Goal: Information Seeking & Learning: Find specific fact

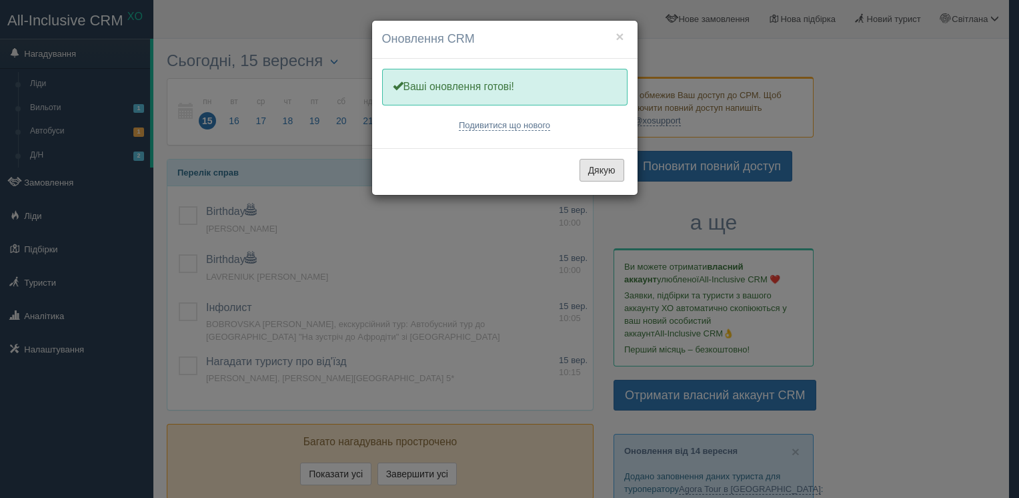
click at [599, 168] on button "Дякую" at bounding box center [602, 170] width 45 height 23
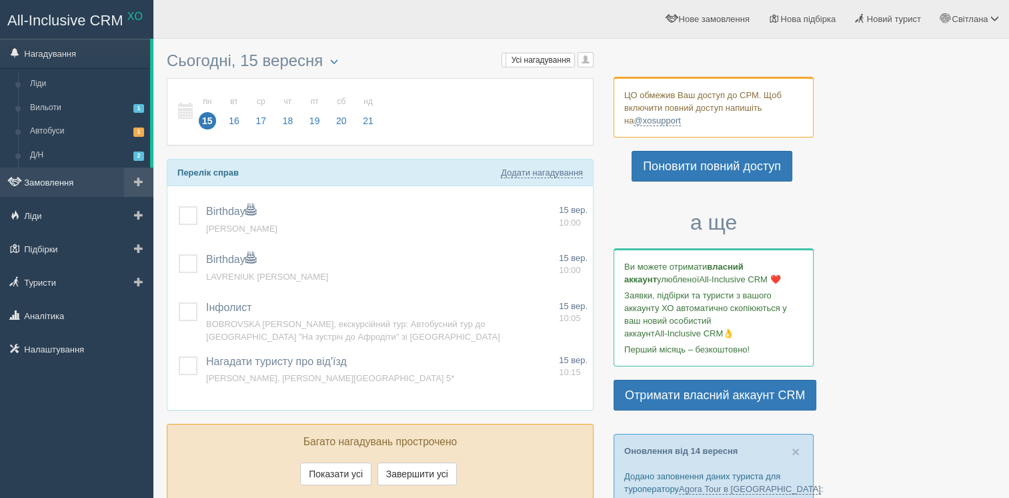
click at [95, 188] on link "Замовлення" at bounding box center [76, 181] width 153 height 29
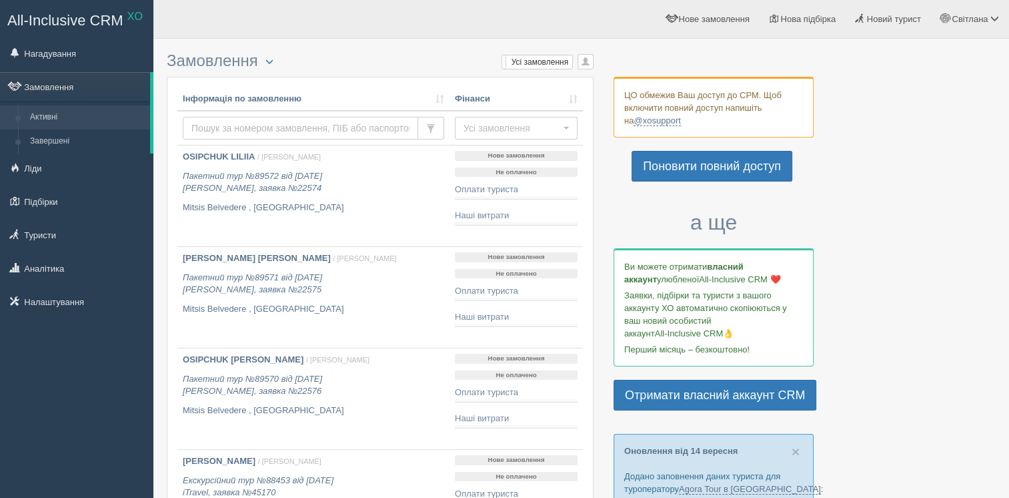
click at [221, 128] on input "text" at bounding box center [300, 128] width 235 height 23
type input "суббота"
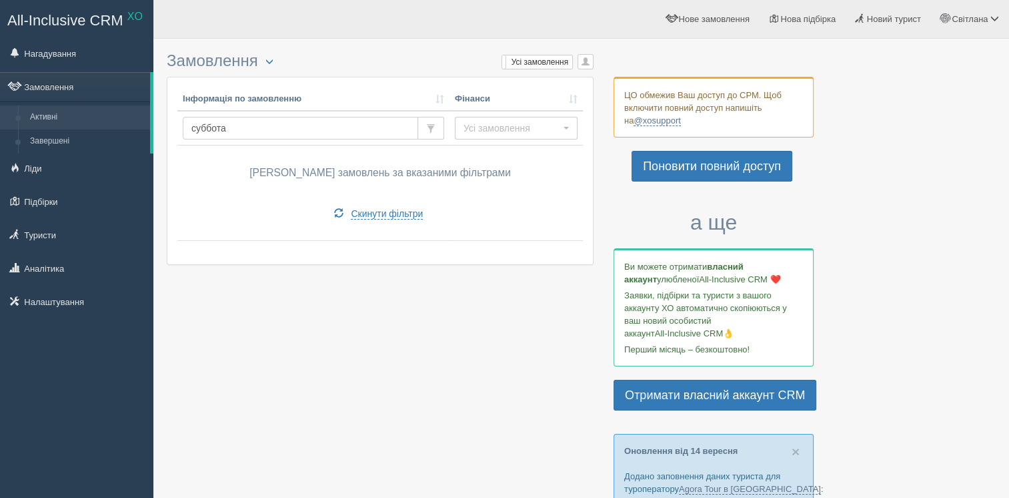
drag, startPoint x: 229, startPoint y: 132, endPoint x: 181, endPoint y: 135, distance: 48.1
click at [181, 135] on td "суббота" at bounding box center [313, 128] width 272 height 35
type input "subbota"
click at [211, 123] on input "subbota" at bounding box center [300, 128] width 235 height 23
type input "subota"
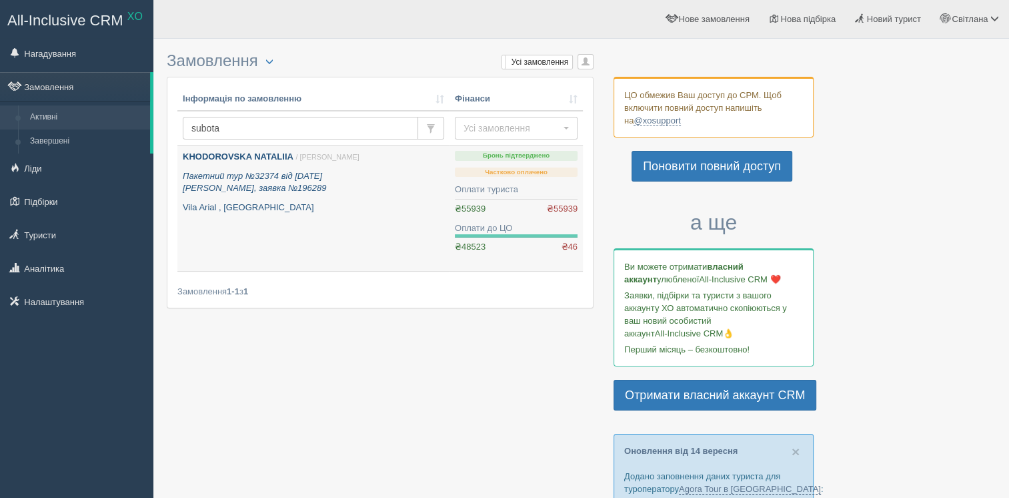
click at [291, 223] on link "KHODOROVSKA NATALIIA / [PERSON_NAME] Пакетний тур №32374 від [DATE] [PERSON_NAM…" at bounding box center [313, 207] width 272 height 125
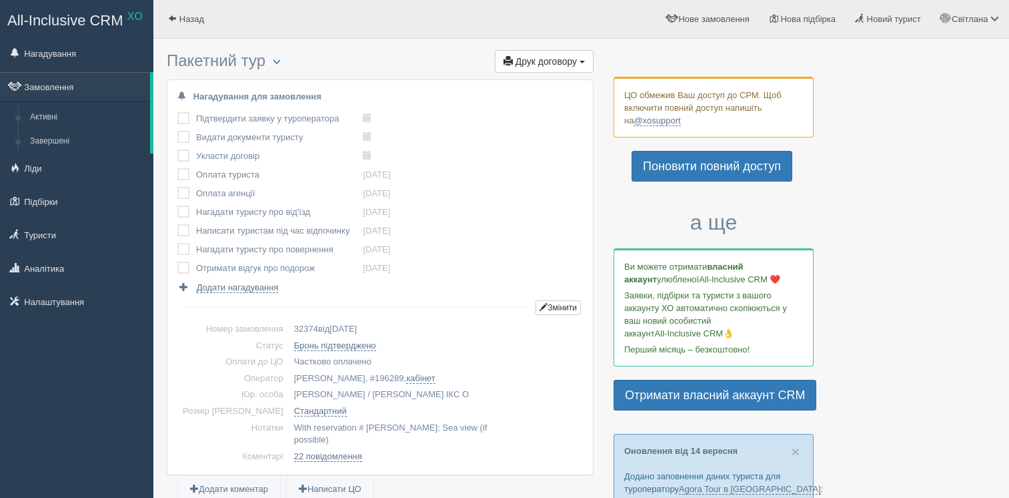
scroll to position [267, 0]
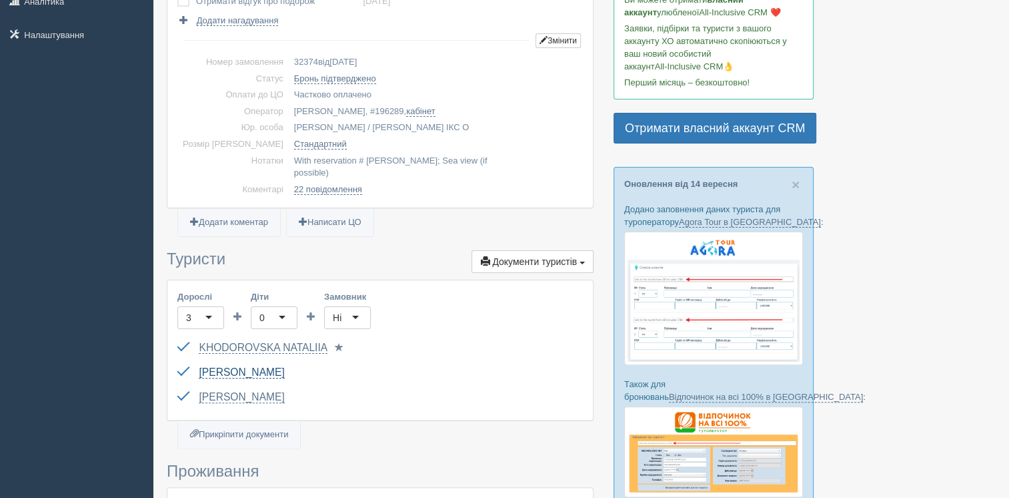
click at [223, 366] on link "SUBOTA IRYNA" at bounding box center [241, 372] width 85 height 12
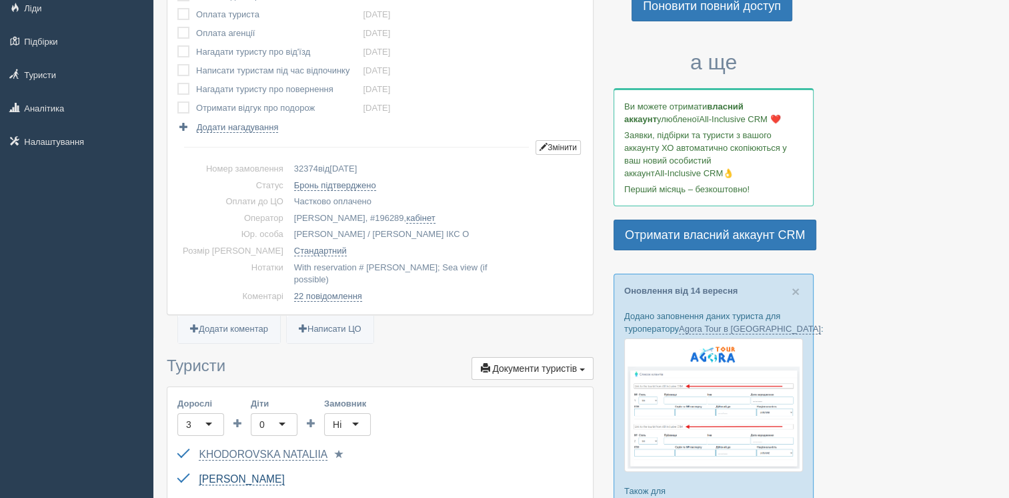
scroll to position [0, 0]
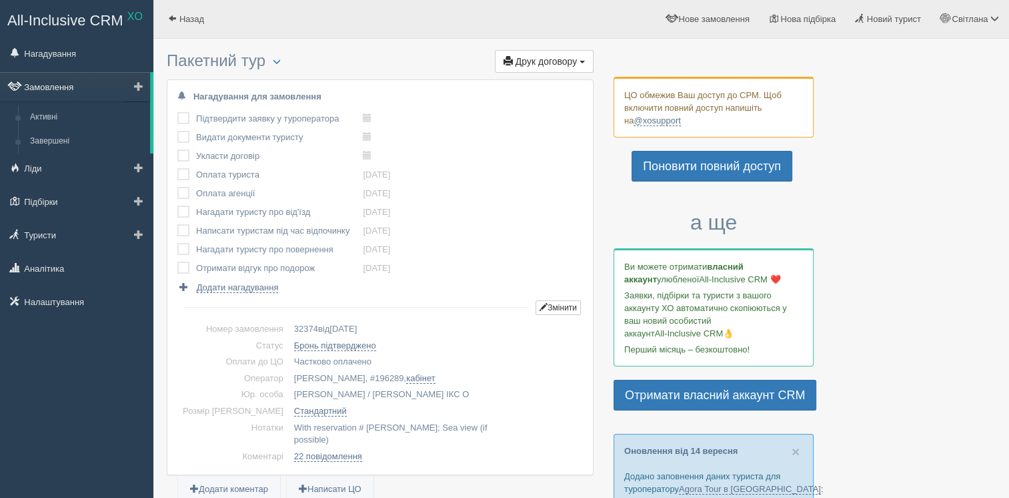
click at [45, 81] on link "Замовлення" at bounding box center [75, 86] width 150 height 29
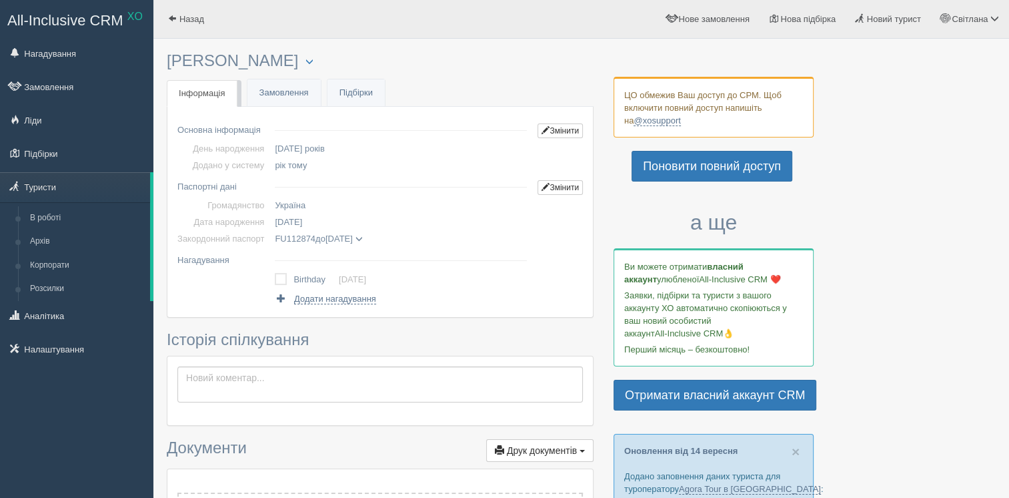
click at [362, 241] on span at bounding box center [358, 238] width 7 height 7
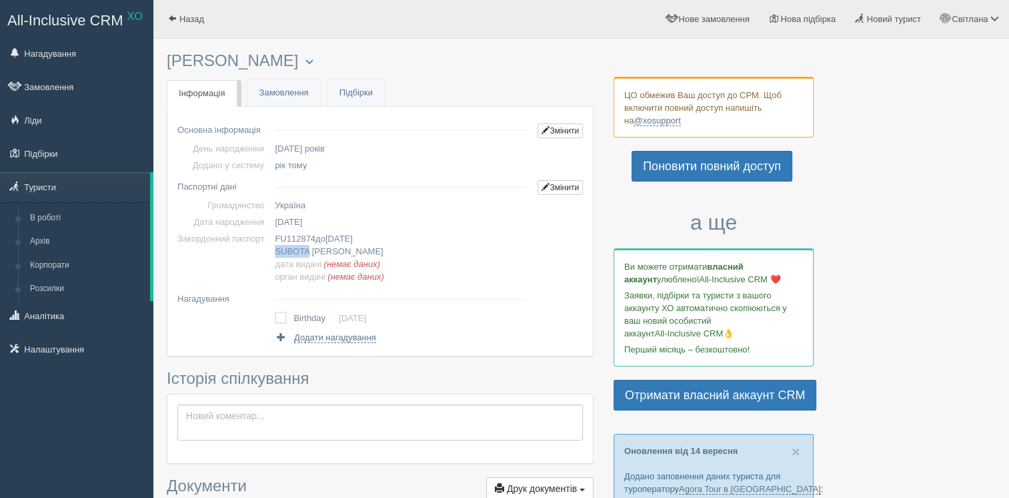
copy span "SUBOTA"
click at [322, 248] on span "IRYNA" at bounding box center [347, 251] width 71 height 10
copy span "IRYNA"
click at [302, 223] on span "22.08.1969" at bounding box center [288, 222] width 27 height 10
copy span "22.08.1969"
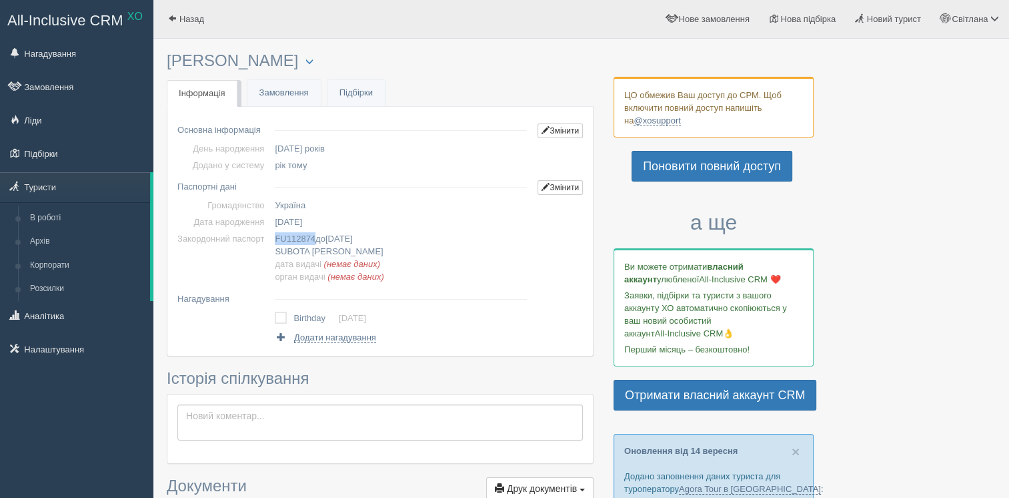
click at [304, 237] on span "FU112874" at bounding box center [295, 238] width 41 height 10
copy span "FU112874"
click at [344, 238] on span "12.02.2029" at bounding box center [339, 238] width 27 height 10
copy span "12.02.2029"
click at [317, 251] on span "IRYNA" at bounding box center [347, 251] width 71 height 10
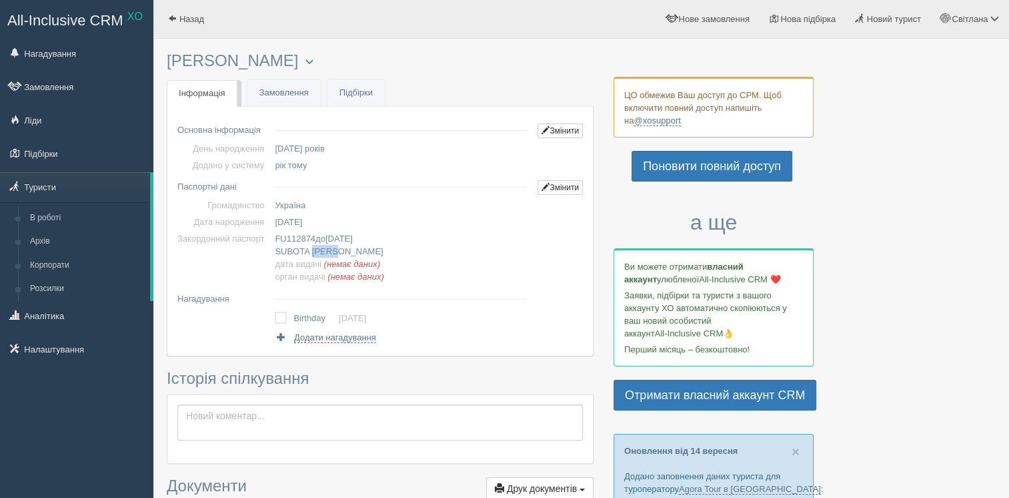
copy span "IRYNA"
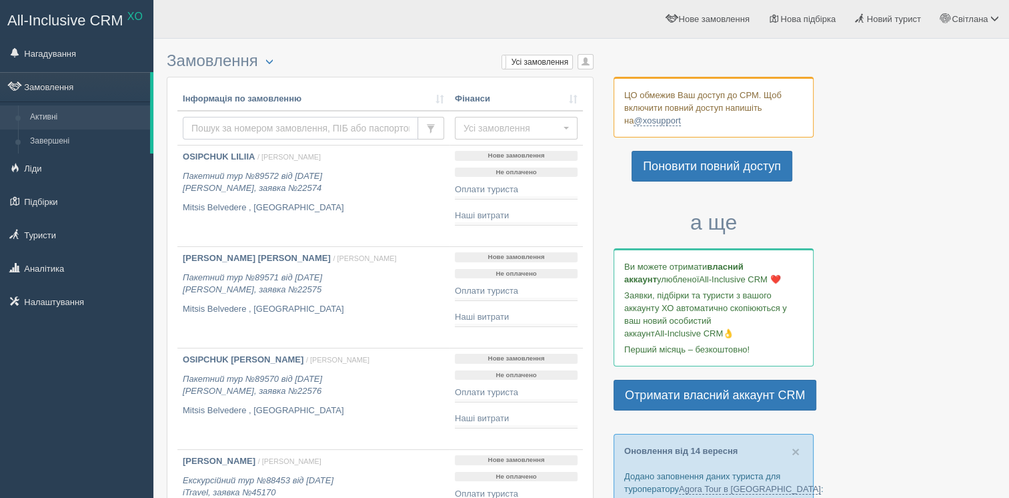
click at [239, 126] on input "text" at bounding box center [300, 128] width 235 height 23
type input "VAKUMOVA"
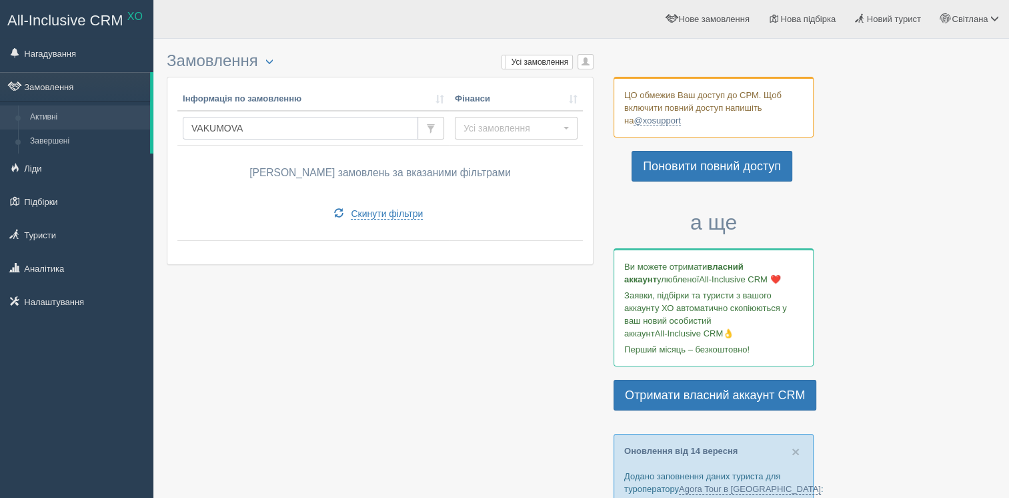
click at [239, 126] on input "VAKUMOVA" at bounding box center [300, 128] width 235 height 23
type input "VAKUMOV"
click at [239, 126] on input "VAKUMOV" at bounding box center [300, 128] width 235 height 23
type input "VAKYMOV"
click at [196, 131] on input "VAKYMOV" at bounding box center [300, 128] width 235 height 23
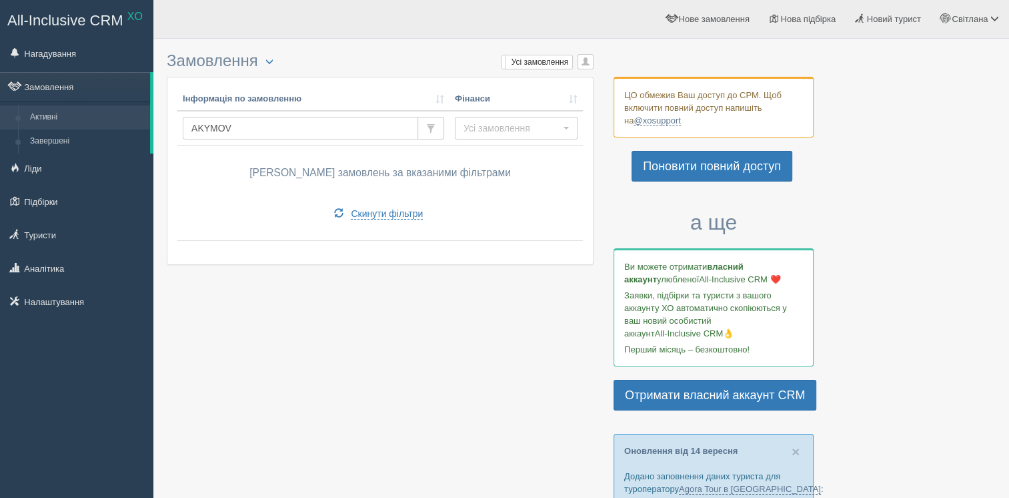
type input "WAKYMOV"
drag, startPoint x: 259, startPoint y: 131, endPoint x: 178, endPoint y: 122, distance: 81.2
click at [178, 122] on td "WAKYMOV" at bounding box center [313, 128] width 272 height 35
type input "ВАКУМОВА"
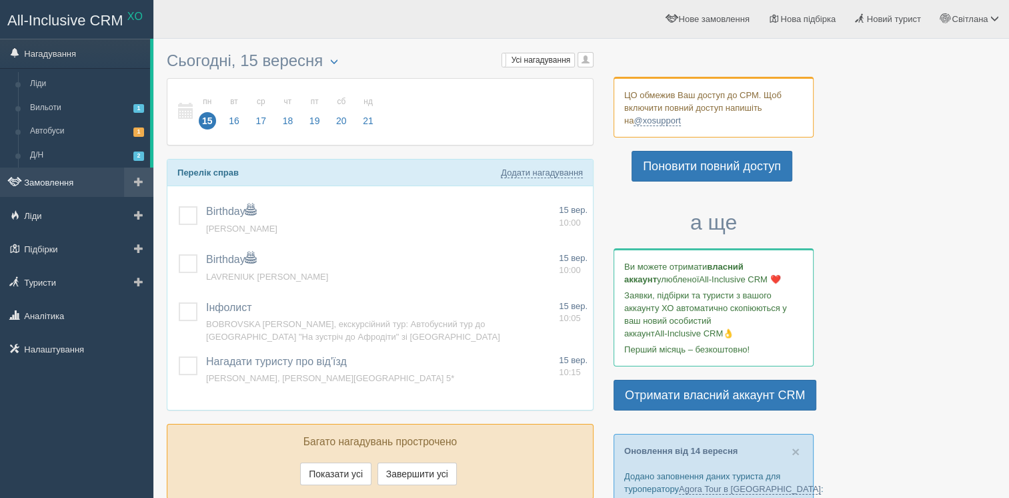
click at [97, 193] on link "Замовлення" at bounding box center [76, 181] width 153 height 29
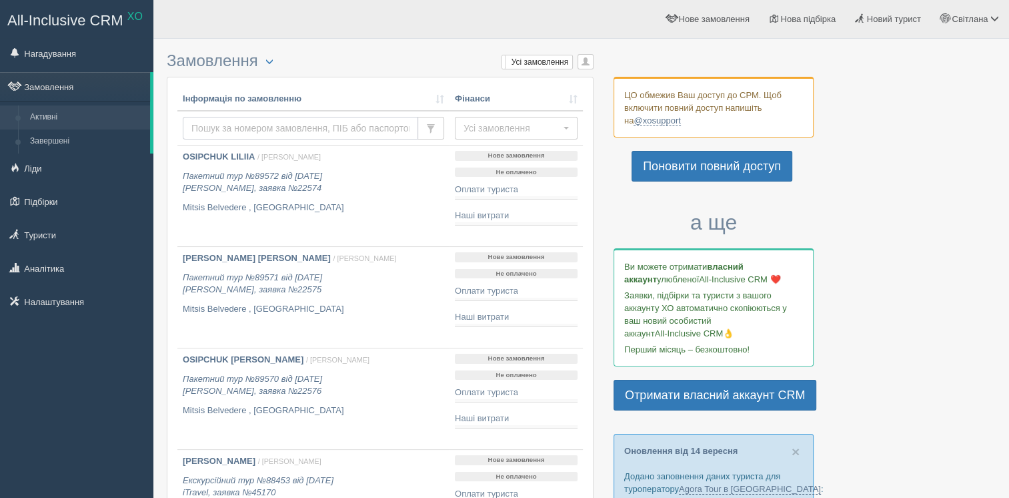
drag, startPoint x: 0, startPoint y: 0, endPoint x: 288, endPoint y: 124, distance: 313.8
click at [288, 124] on input "text" at bounding box center [300, 128] width 235 height 23
type input "[PERSON_NAME]"
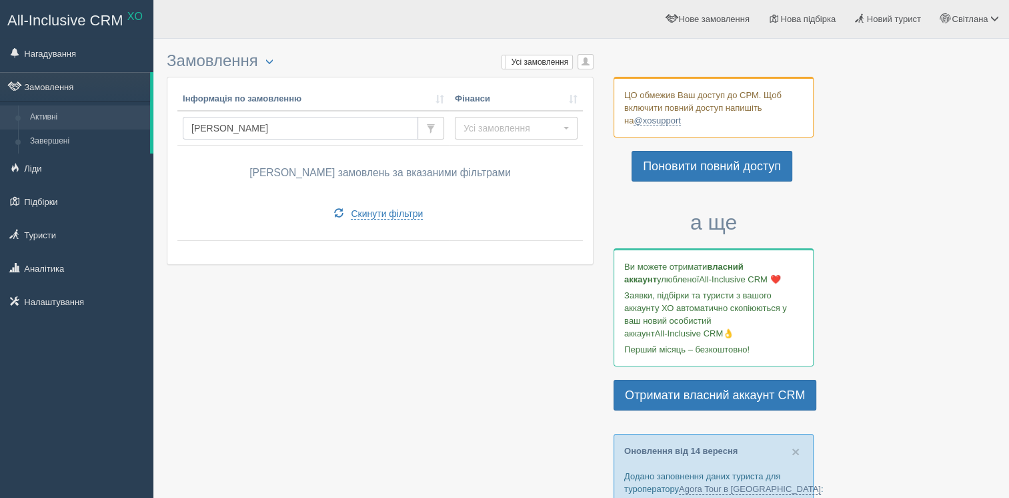
click at [268, 128] on input "[PERSON_NAME]" at bounding box center [300, 128] width 235 height 23
type input "[PERSON_NAME]"
type input "abakumova"
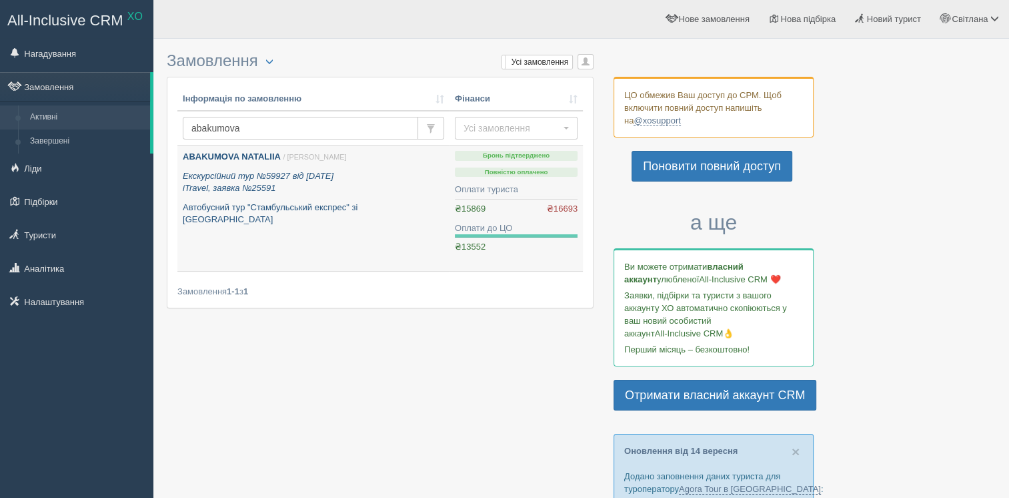
click at [283, 193] on p "Екскурсійний тур №59927 від [DATE] iTravel, заявка №25591" at bounding box center [313, 182] width 261 height 25
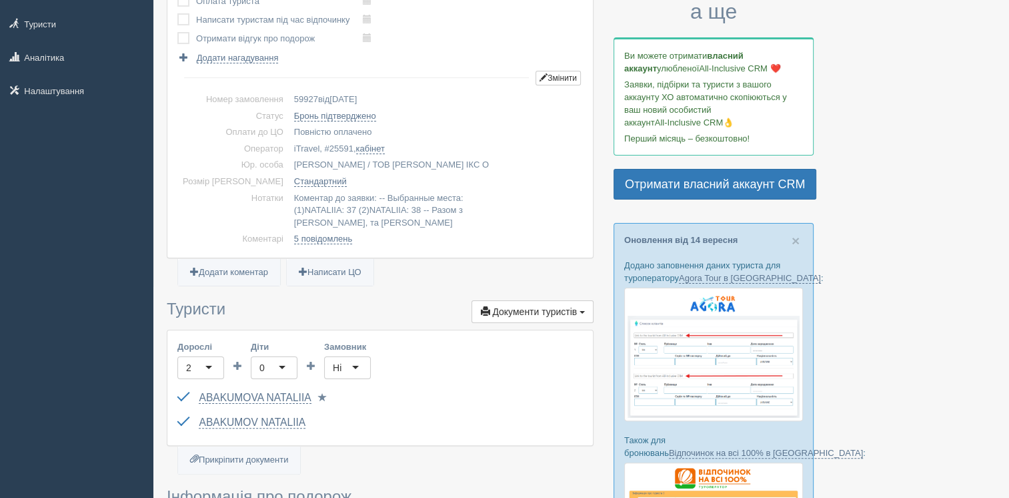
scroll to position [267, 0]
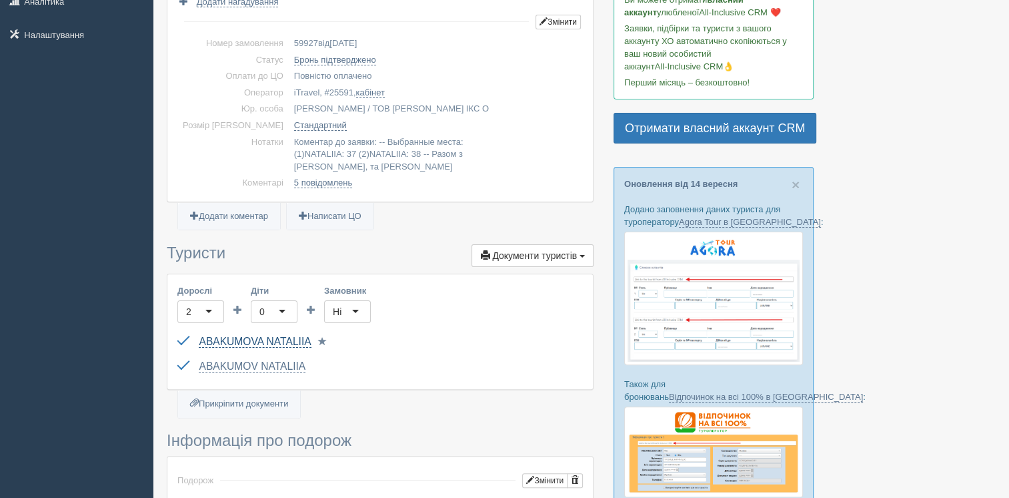
drag, startPoint x: 195, startPoint y: 340, endPoint x: 307, endPoint y: 334, distance: 112.2
click at [294, 336] on div "ABAKUMOVA NATALIIA до Паспорт 2 Обрати іншого..." at bounding box center [380, 342] width 406 height 25
click at [215, 342] on link "ABAKUMOVA NATALIIA" at bounding box center [255, 342] width 112 height 12
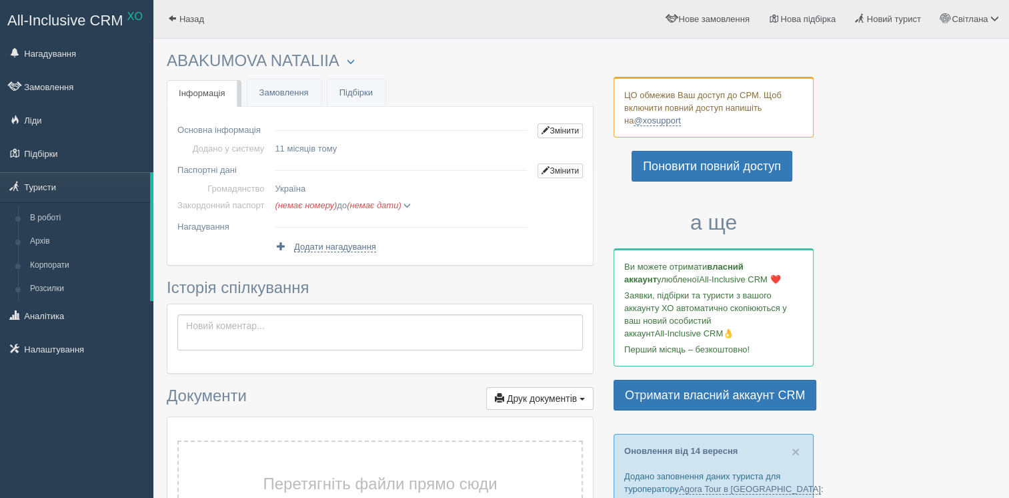
drag, startPoint x: 168, startPoint y: 55, endPoint x: 333, endPoint y: 57, distance: 164.8
click at [333, 57] on h3 "ABAKUMOVA NATALIIA [PERSON_NAME]: [PERSON_NAME] Відправити до архіву Взяти в ро…" at bounding box center [380, 61] width 427 height 18
copy h3 "ABAKUMOVA NATALIIA"
